Goal: Task Accomplishment & Management: Manage account settings

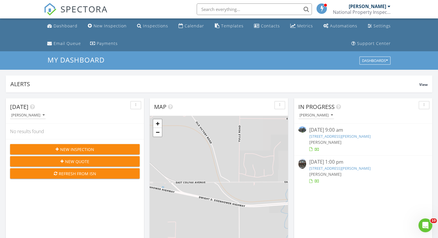
click at [345, 168] on link "13834 Vispo Wy, Broomfield, CO 80020" at bounding box center [339, 168] width 61 height 5
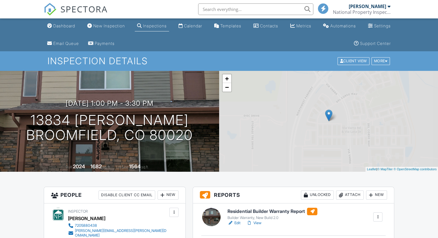
click at [261, 223] on link "View" at bounding box center [253, 223] width 15 height 6
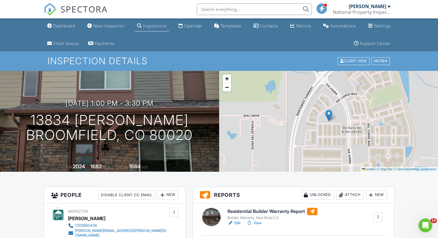
click at [257, 222] on link "View" at bounding box center [253, 223] width 15 height 6
